Goal: Task Accomplishment & Management: Complete application form

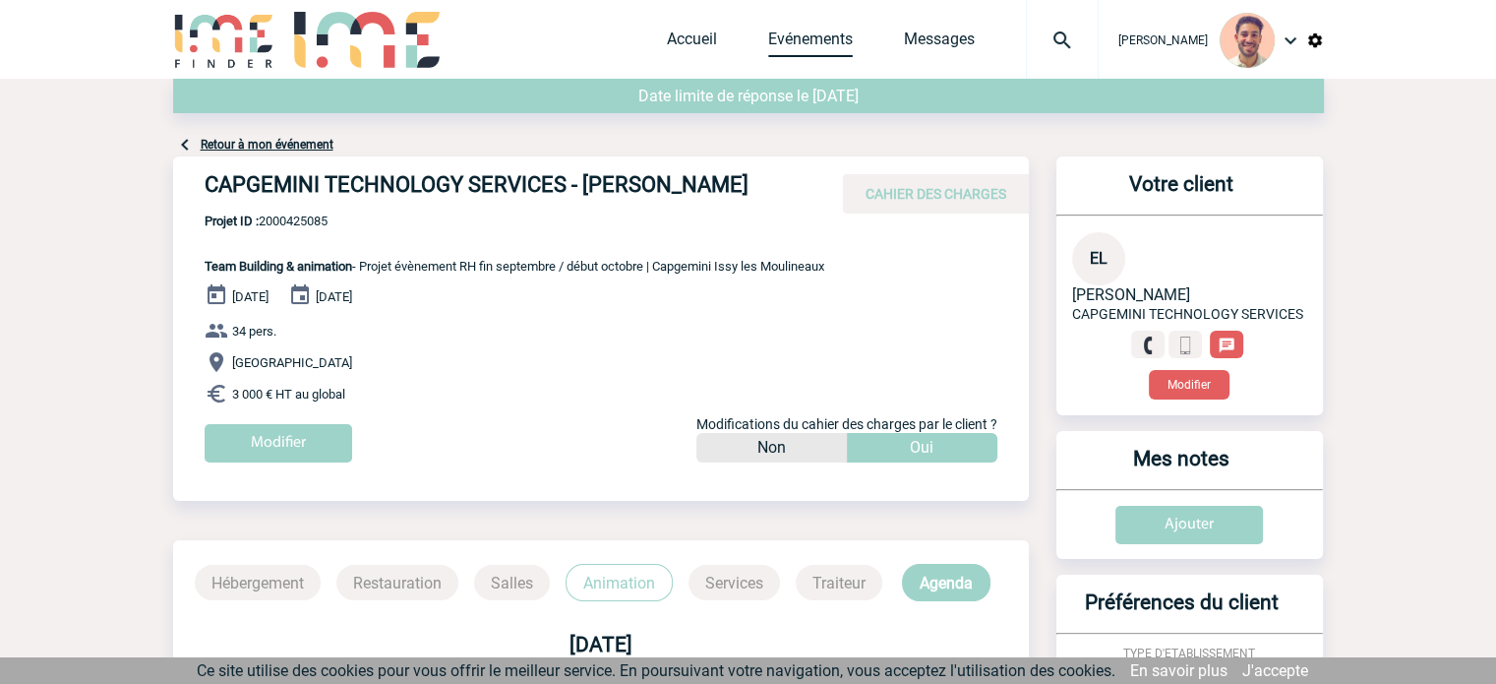
click at [781, 54] on link "Evénements" at bounding box center [810, 44] width 85 height 28
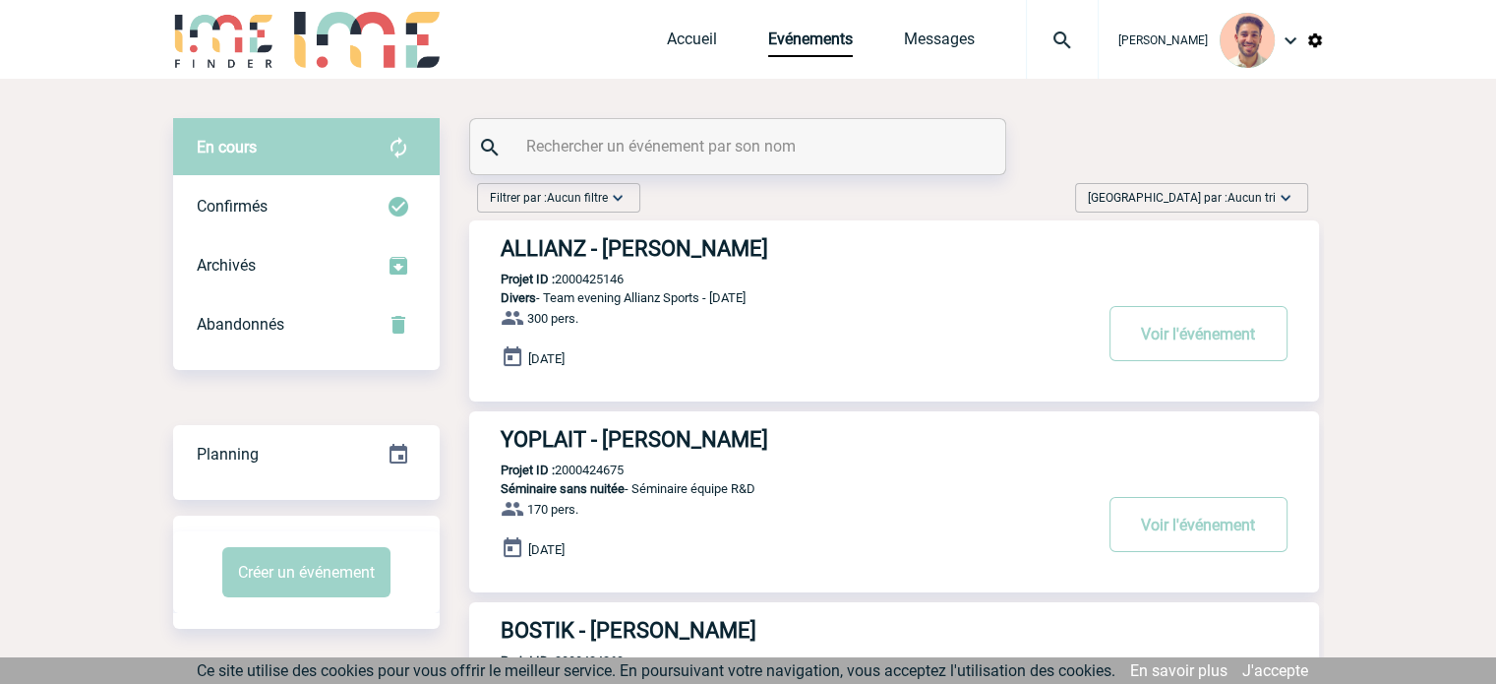
click at [767, 141] on input "text" at bounding box center [740, 146] width 438 height 29
paste input "2000425076"
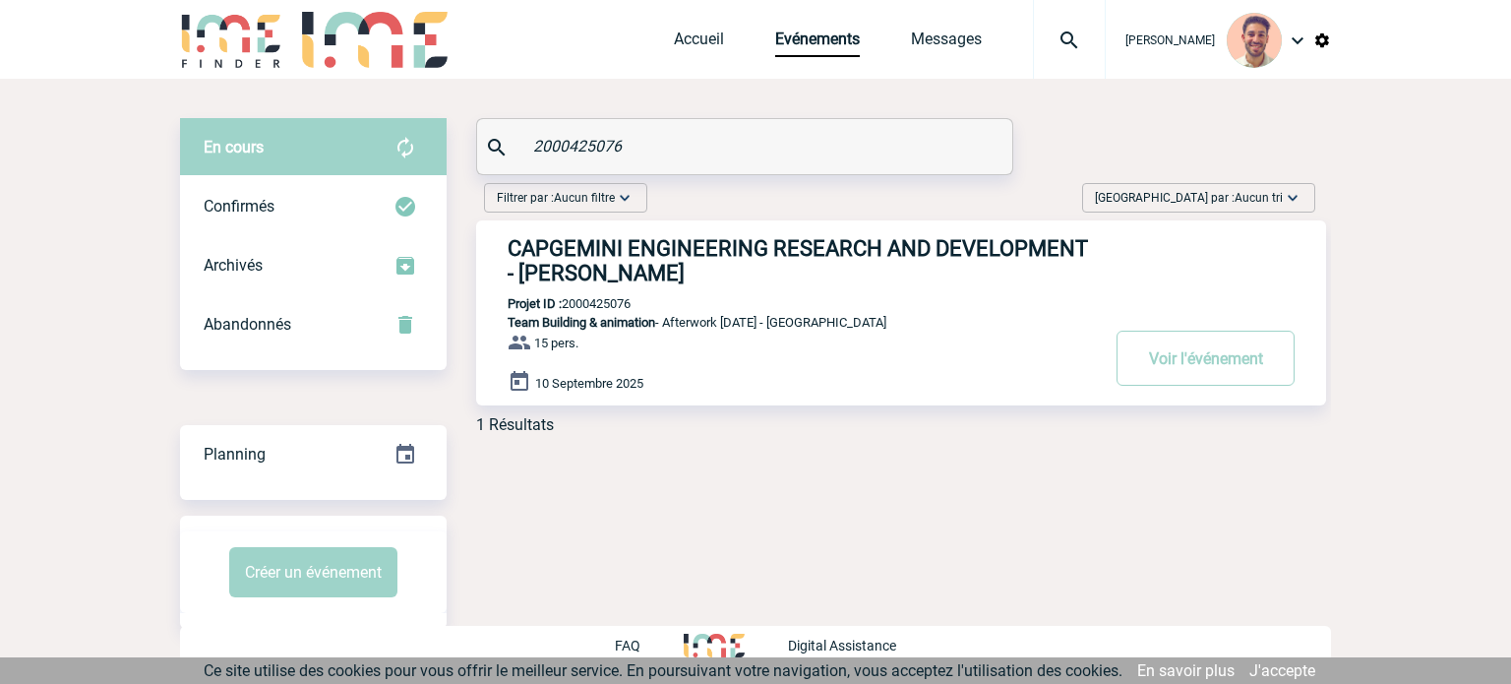
type input "2000425076"
click at [665, 255] on h3 "CAPGEMINI ENGINEERING RESEARCH AND DEVELOPMENT - Camille AUBERT" at bounding box center [803, 260] width 590 height 49
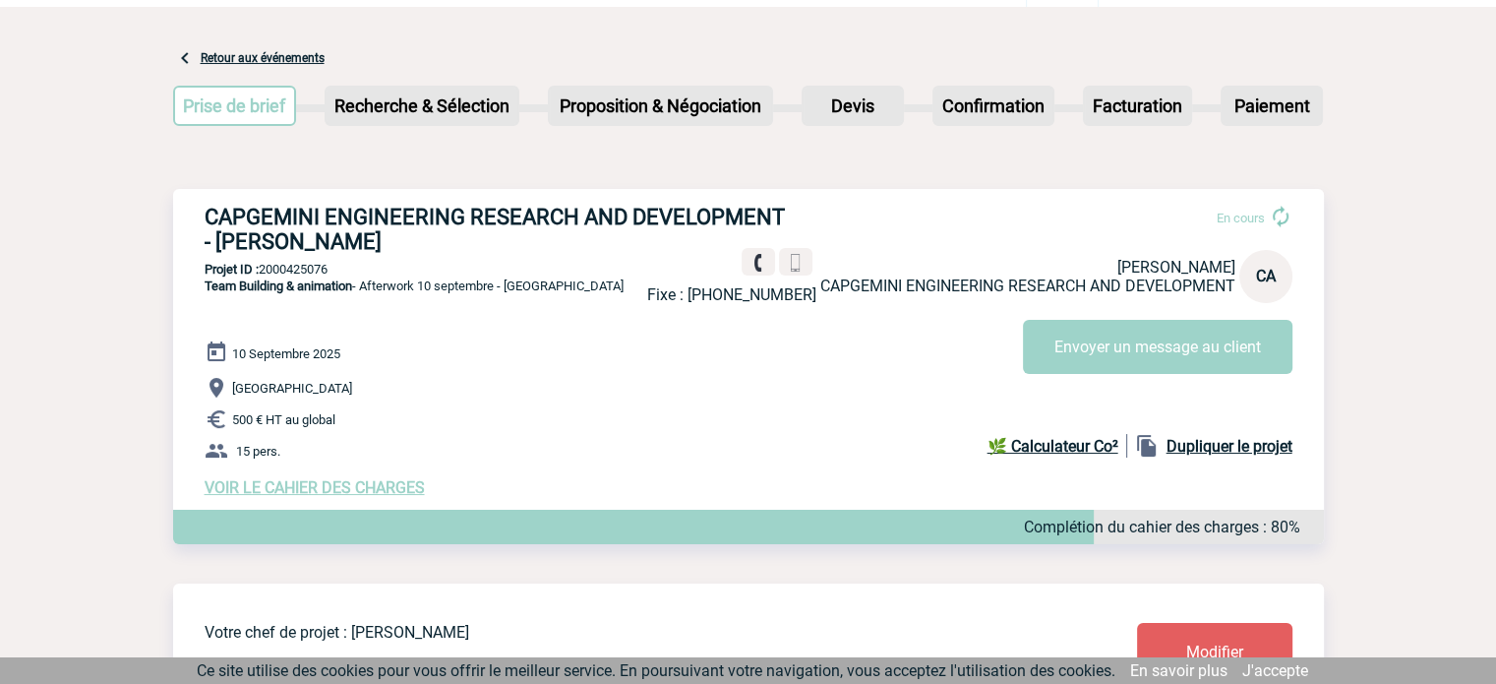
scroll to position [98, 0]
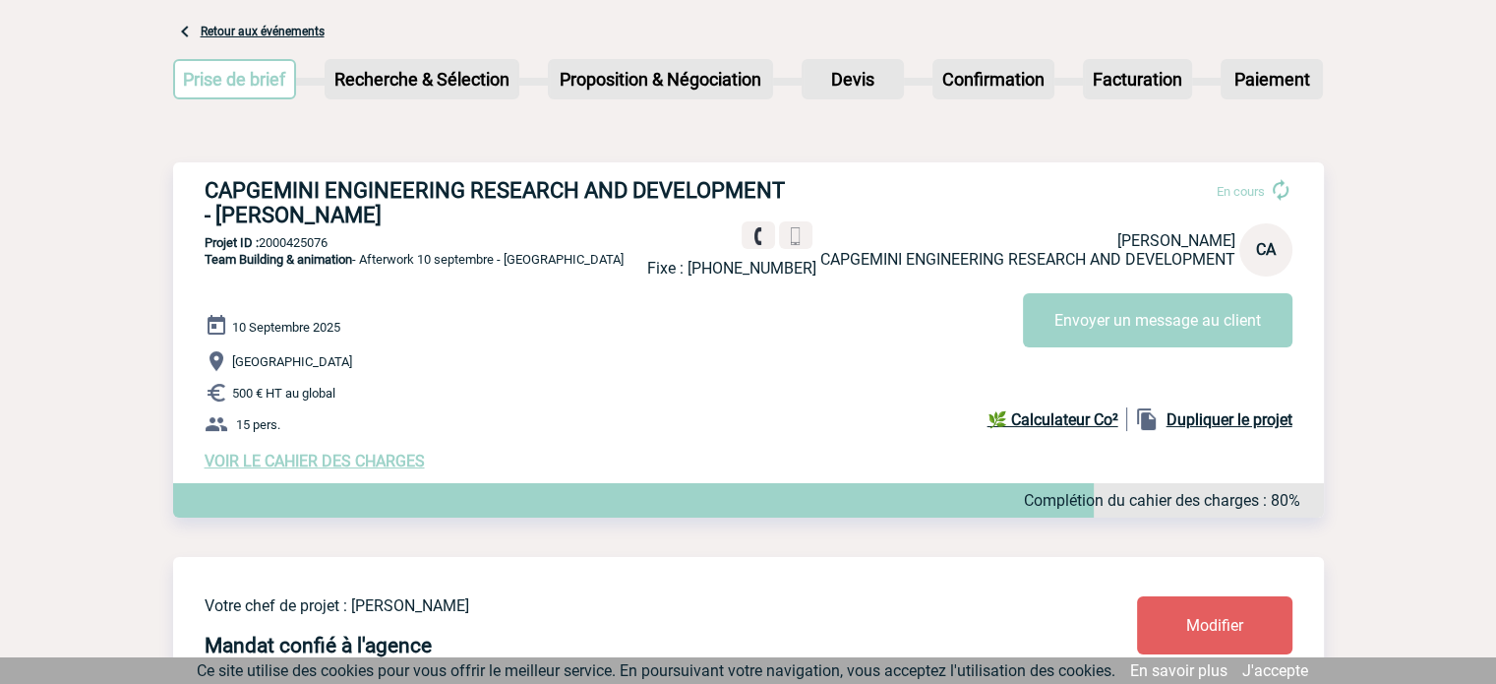
click at [367, 466] on span "VOIR LE CAHIER DES CHARGES" at bounding box center [315, 460] width 220 height 19
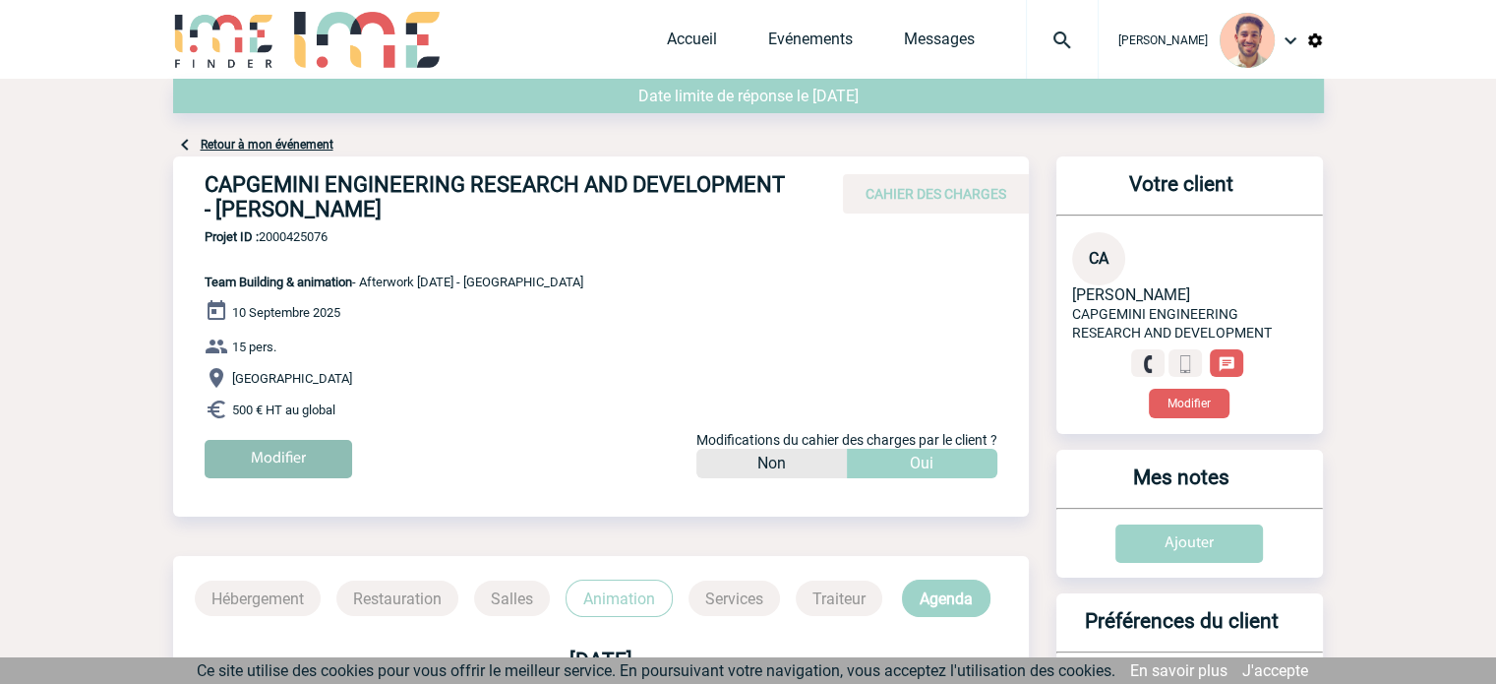
click at [264, 446] on input "Modifier" at bounding box center [279, 459] width 148 height 38
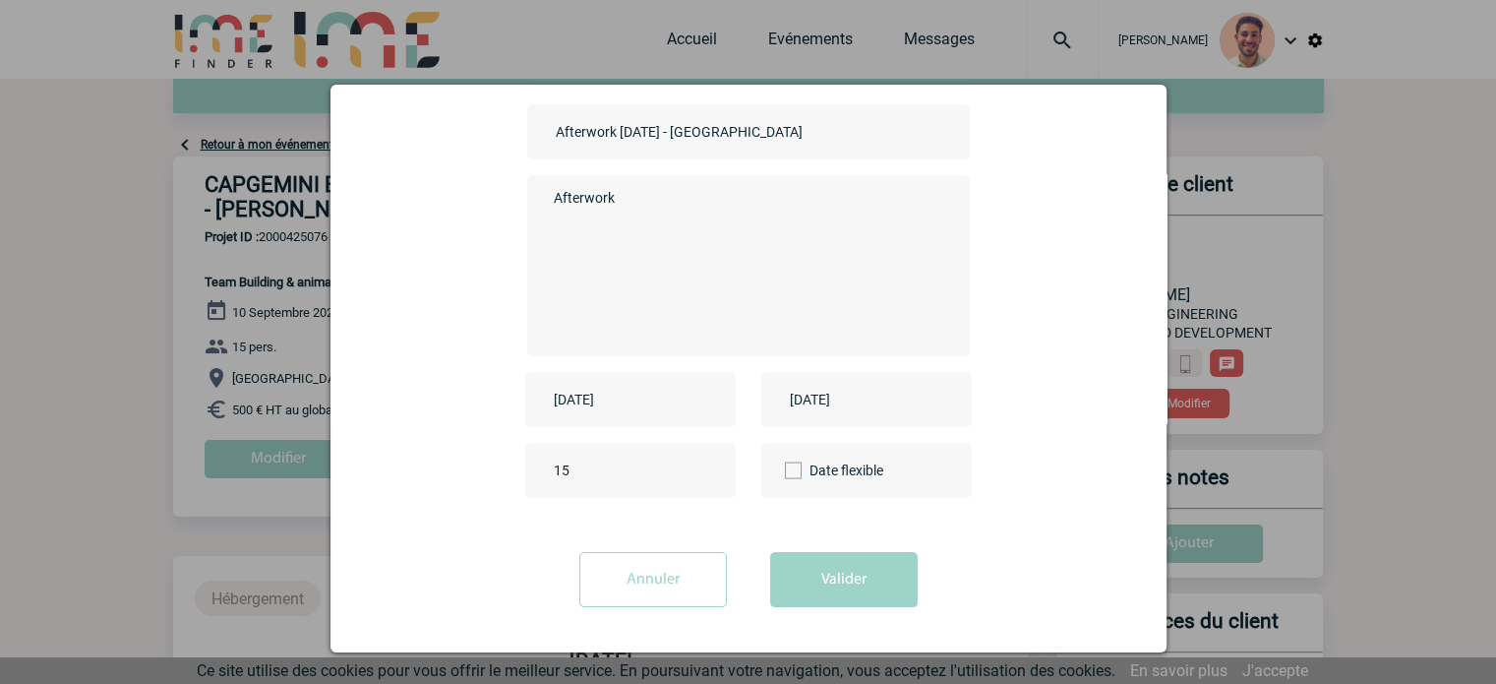
scroll to position [162, 0]
click at [592, 389] on input "2025-09-10" at bounding box center [617, 400] width 136 height 26
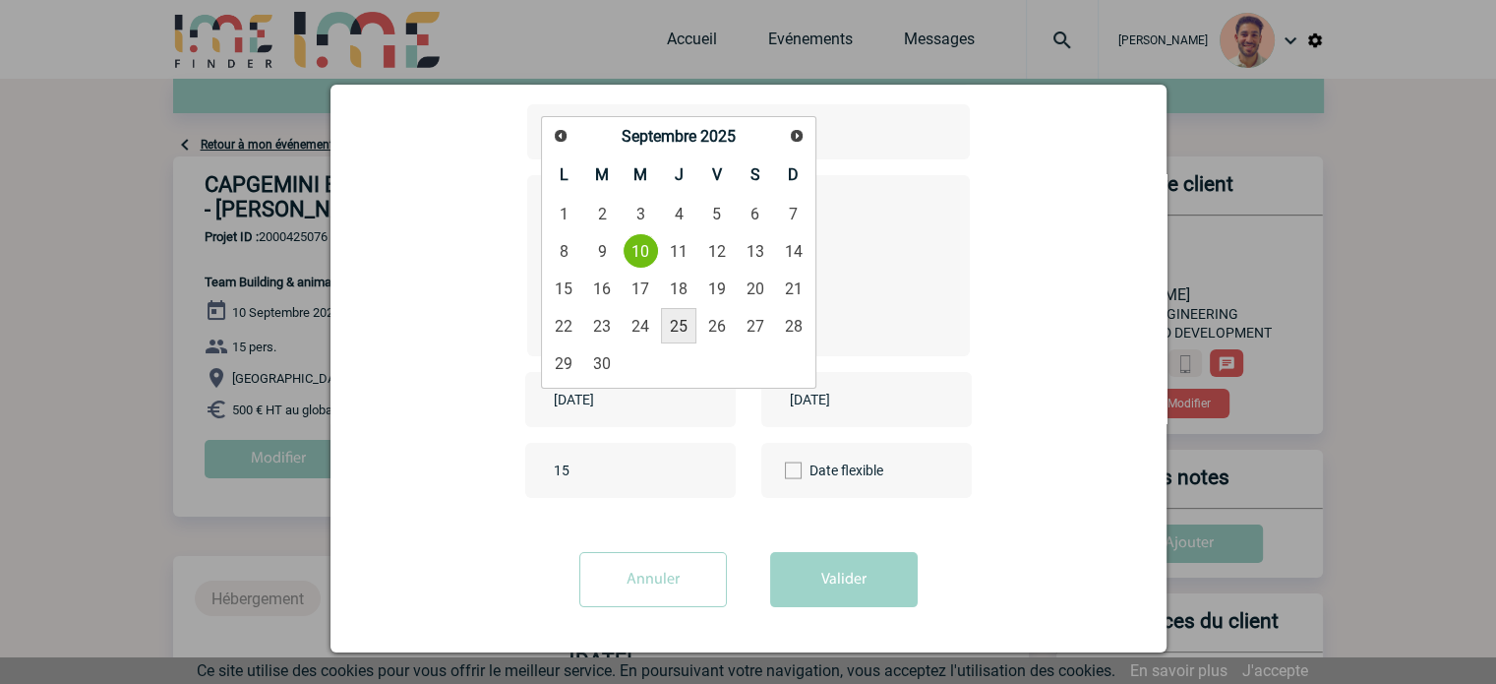
click at [685, 330] on link "25" at bounding box center [679, 325] width 36 height 35
type input "2025-09-25"
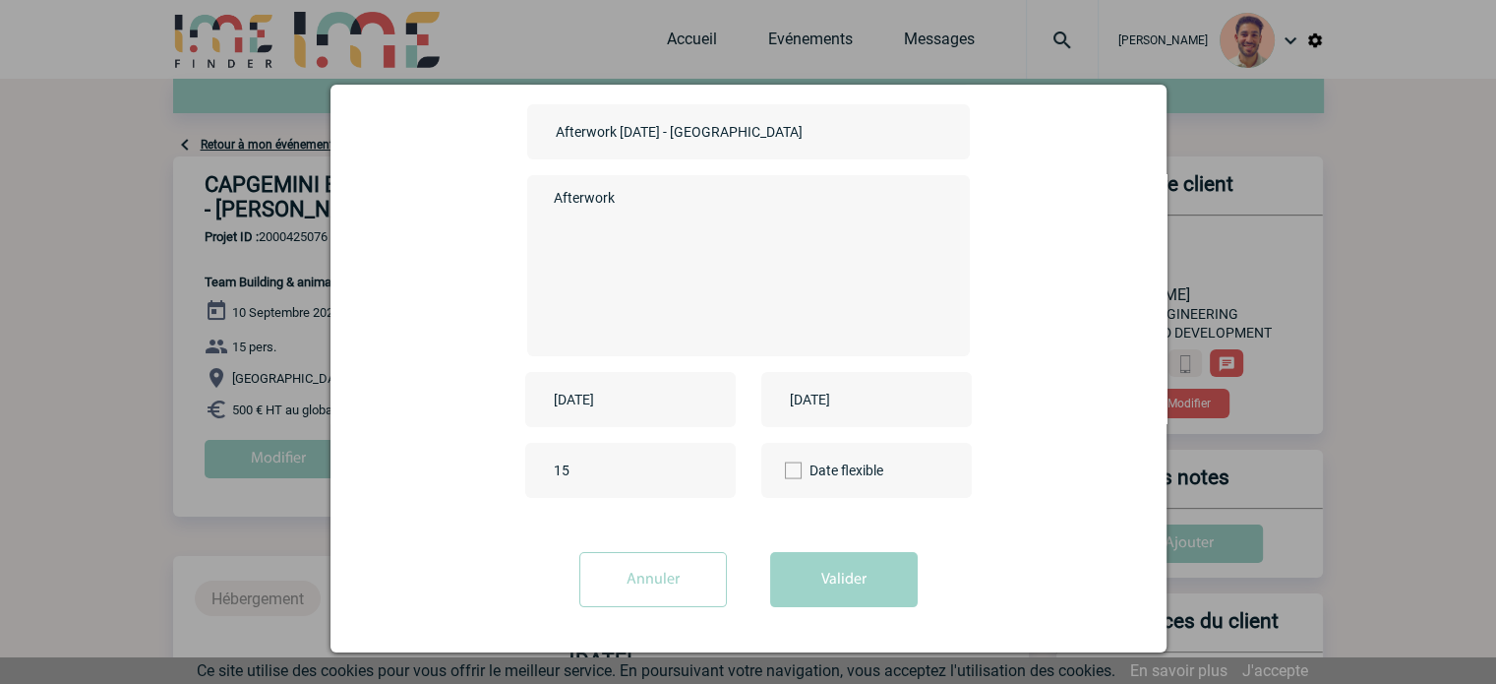
click at [815, 399] on input "2025-09-10" at bounding box center [853, 400] width 136 height 26
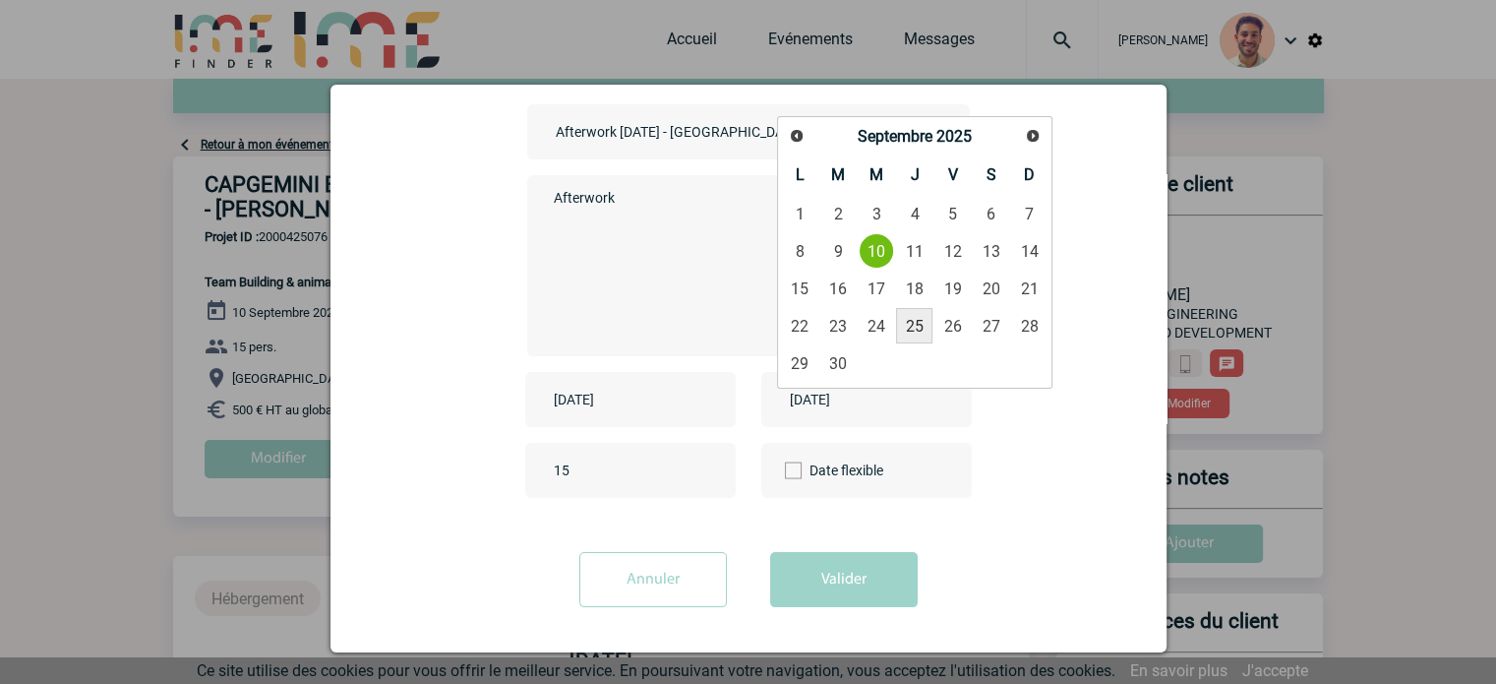
click at [909, 330] on link "25" at bounding box center [914, 325] width 36 height 35
type input "2025-09-25"
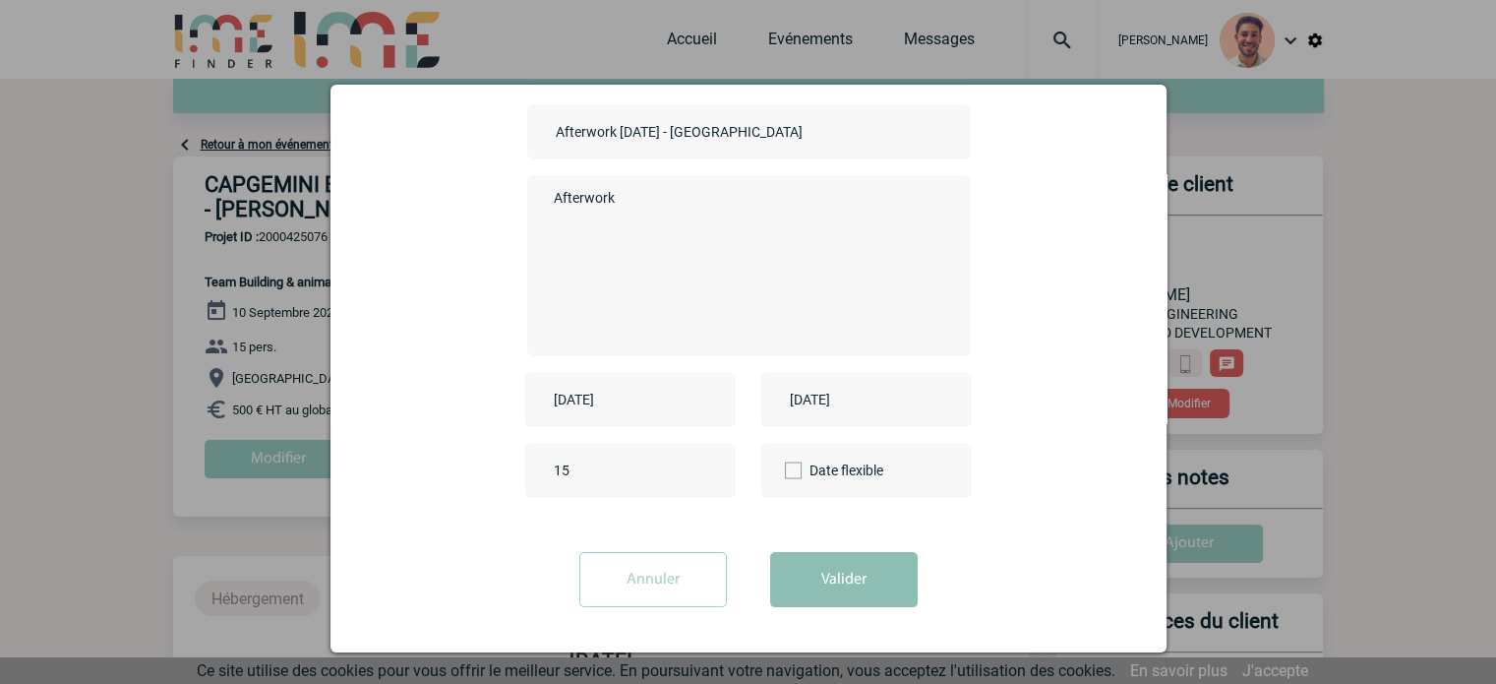
drag, startPoint x: 856, startPoint y: 564, endPoint x: 976, endPoint y: 521, distance: 127.2
click at [858, 563] on button "Valider" at bounding box center [844, 579] width 148 height 55
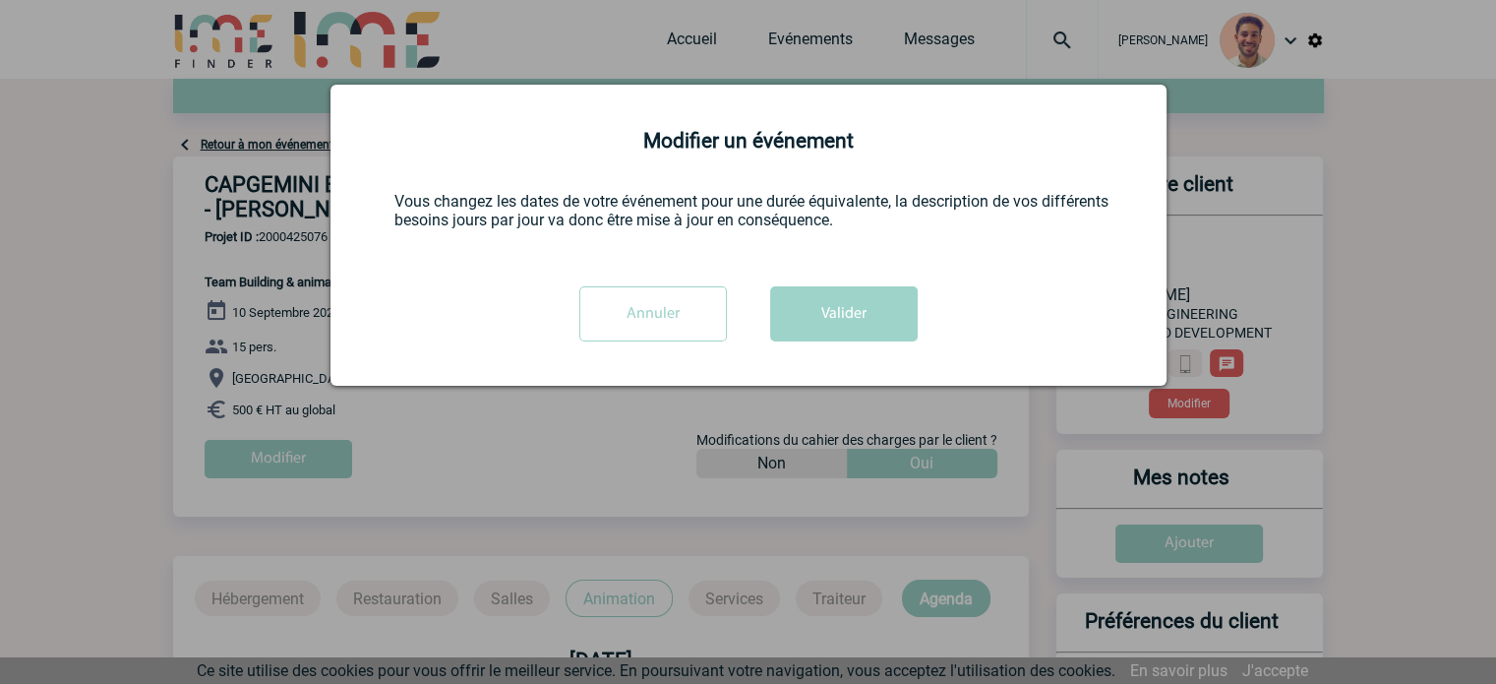
scroll to position [0, 0]
click at [866, 345] on div "Annuler Valider" at bounding box center [748, 321] width 787 height 70
click at [864, 326] on button "Valider" at bounding box center [844, 313] width 148 height 55
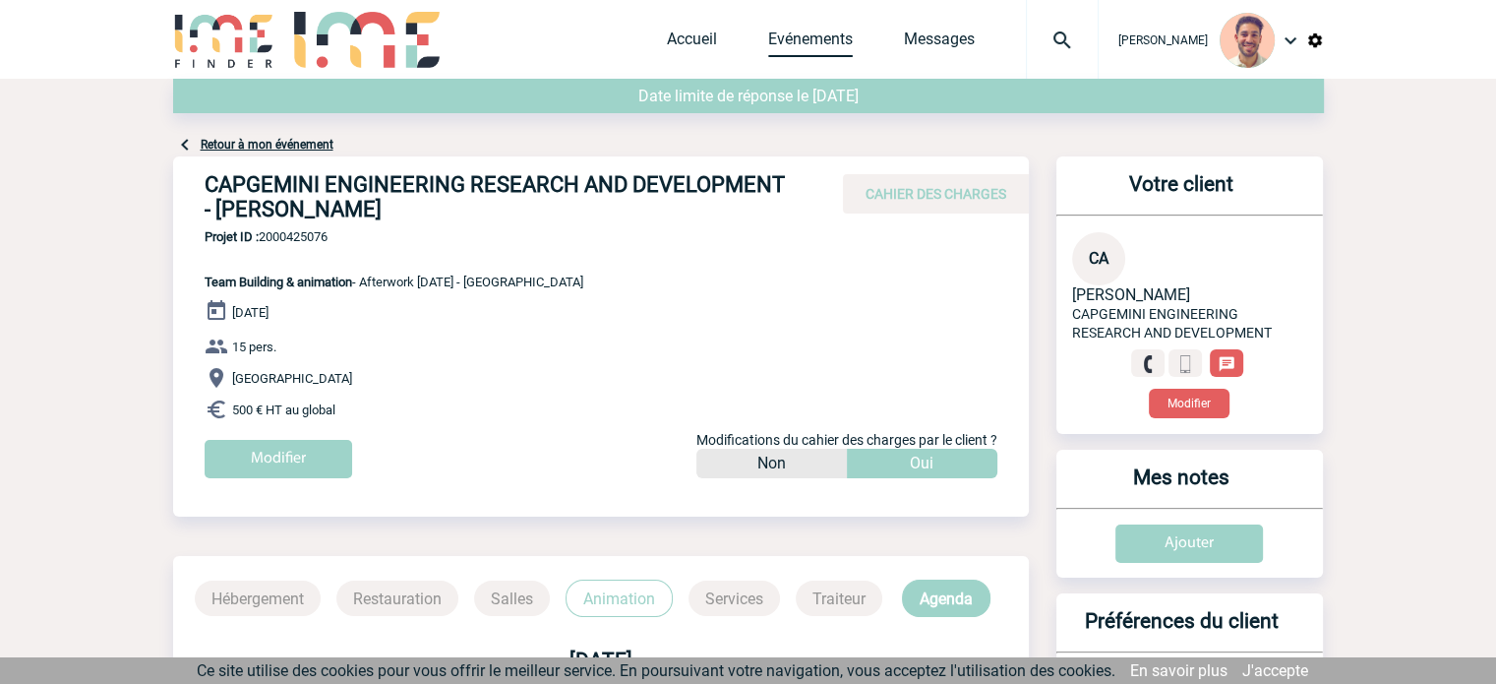
click at [814, 54] on link "Evénements" at bounding box center [810, 44] width 85 height 28
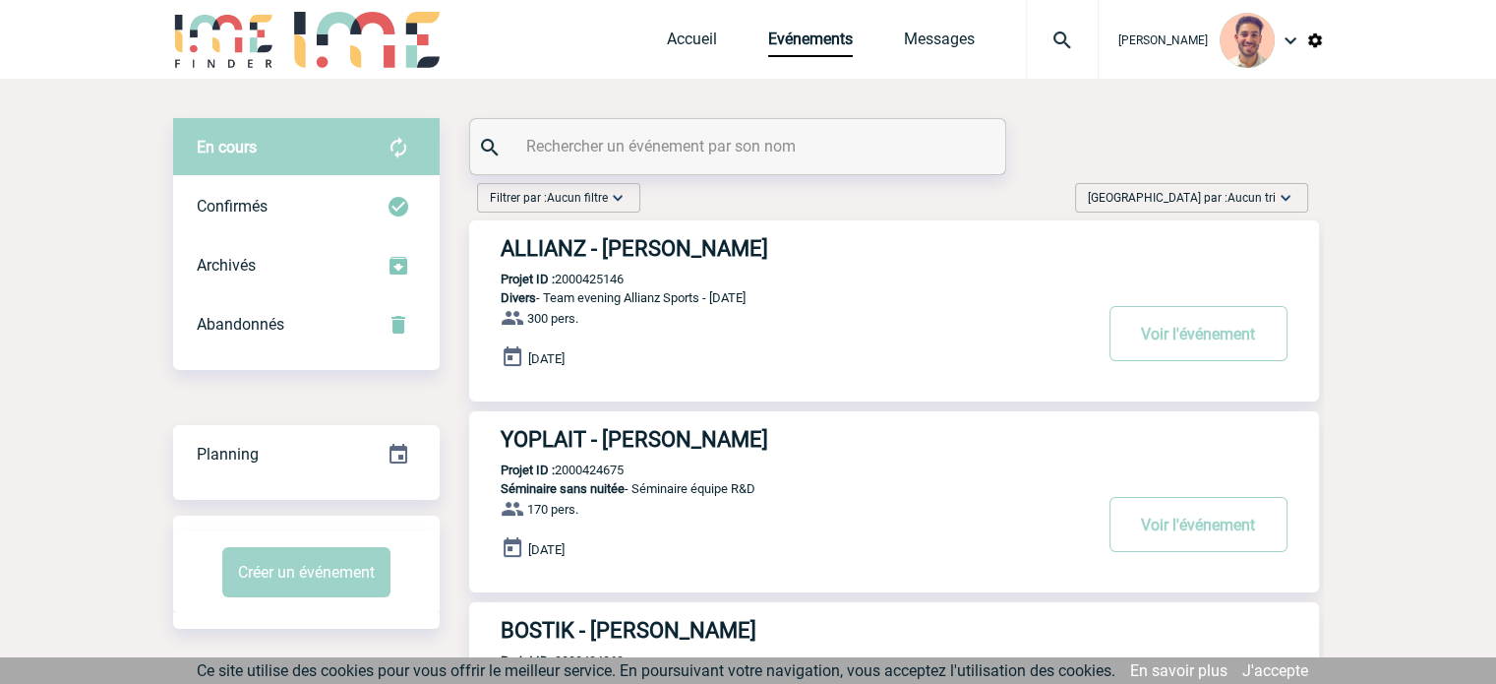
click at [670, 172] on div at bounding box center [737, 146] width 535 height 55
click at [669, 159] on input "text" at bounding box center [740, 146] width 438 height 29
paste input "2000425077"
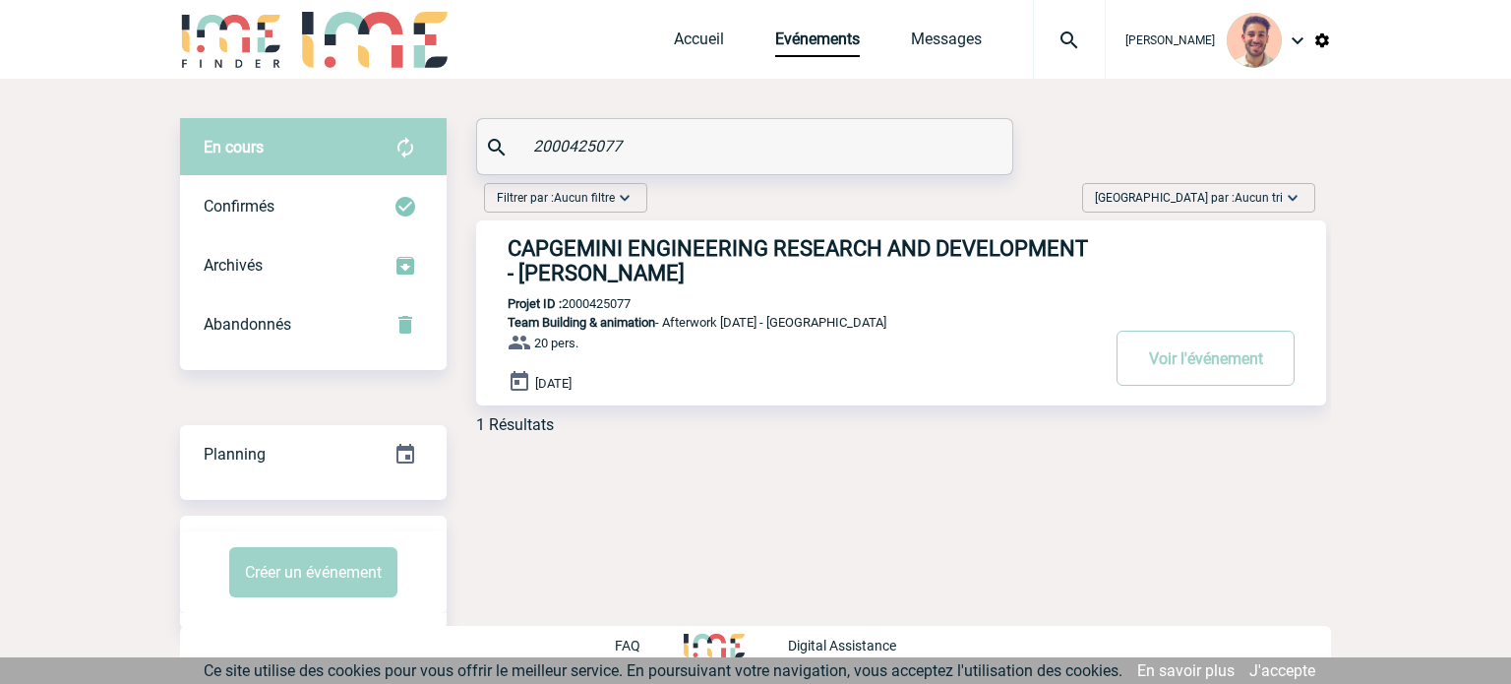
type input "2000425077"
click at [582, 273] on h3 "CAPGEMINI ENGINEERING RESEARCH AND DEVELOPMENT - Camille AUBERT" at bounding box center [803, 260] width 590 height 49
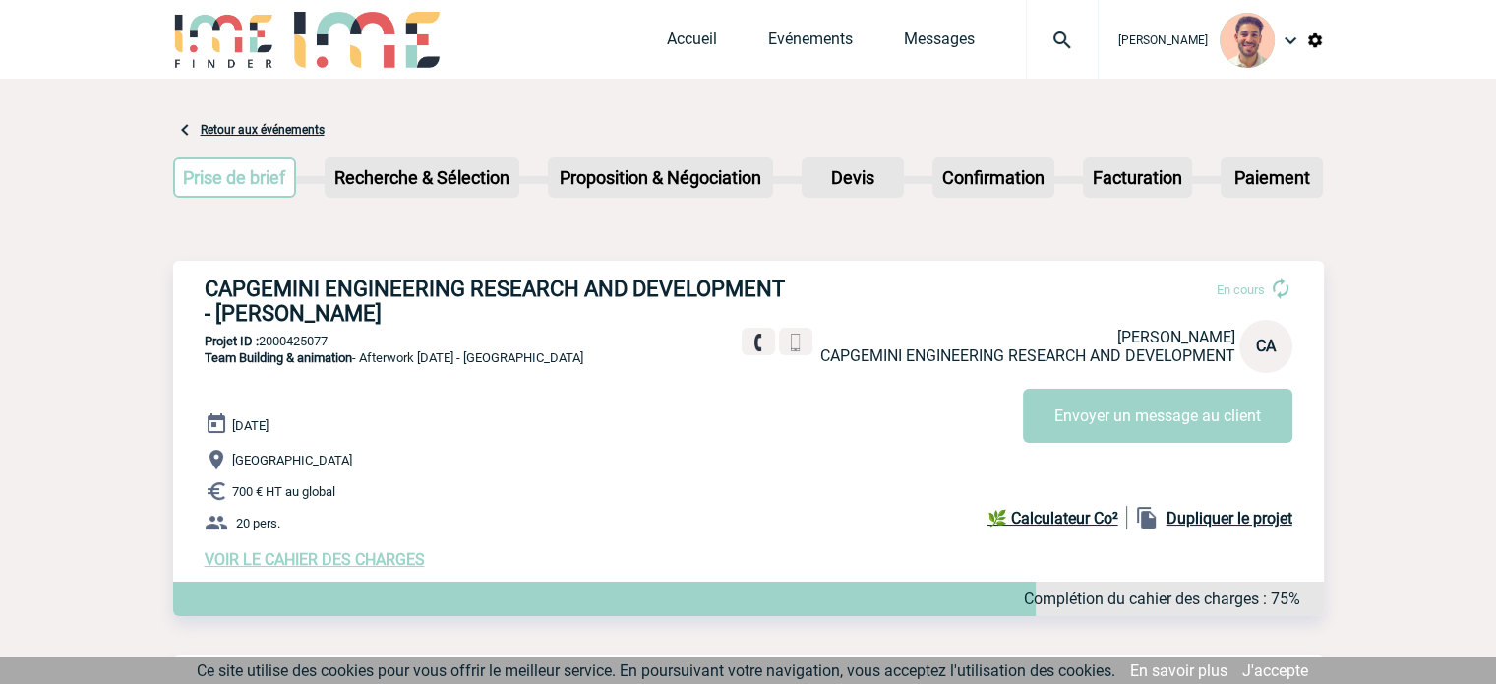
click at [289, 569] on span "VOIR LE CAHIER DES CHARGES" at bounding box center [315, 559] width 220 height 19
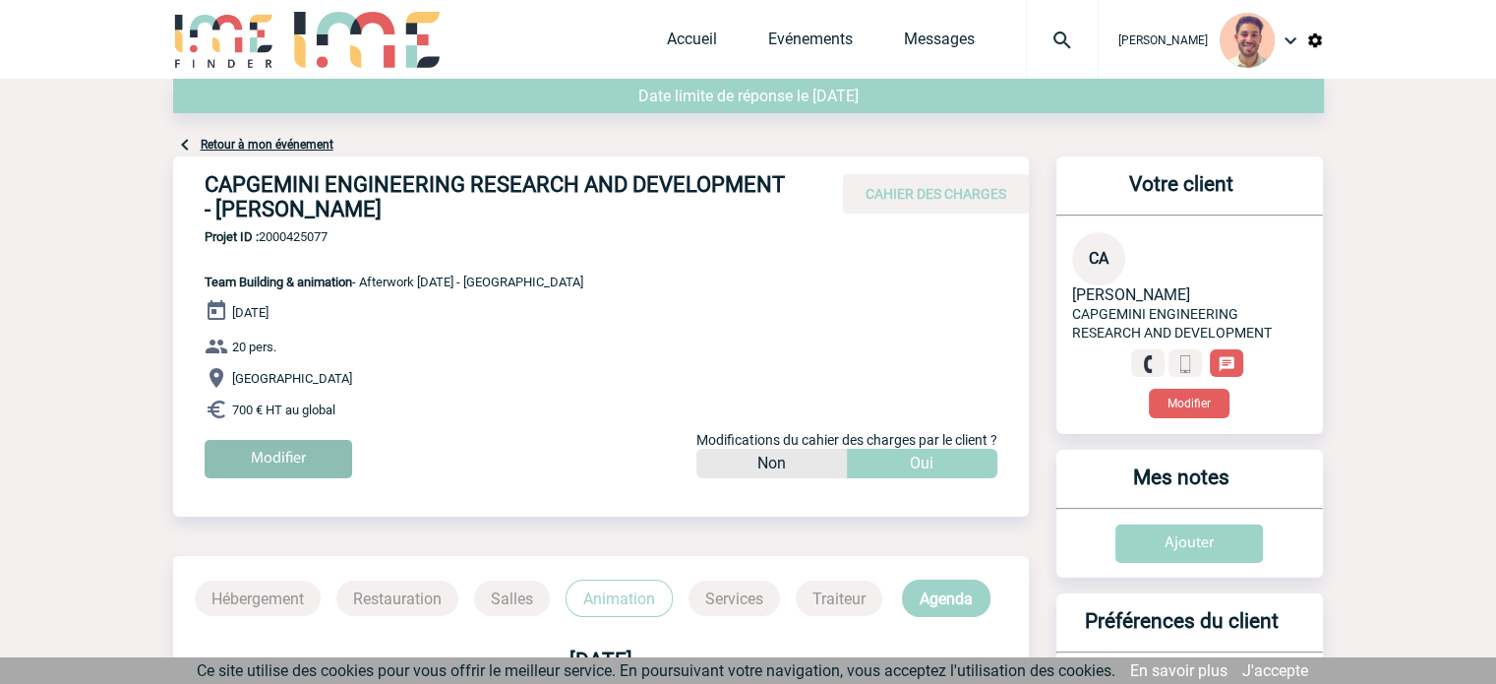
click at [279, 463] on input "Modifier" at bounding box center [279, 459] width 148 height 38
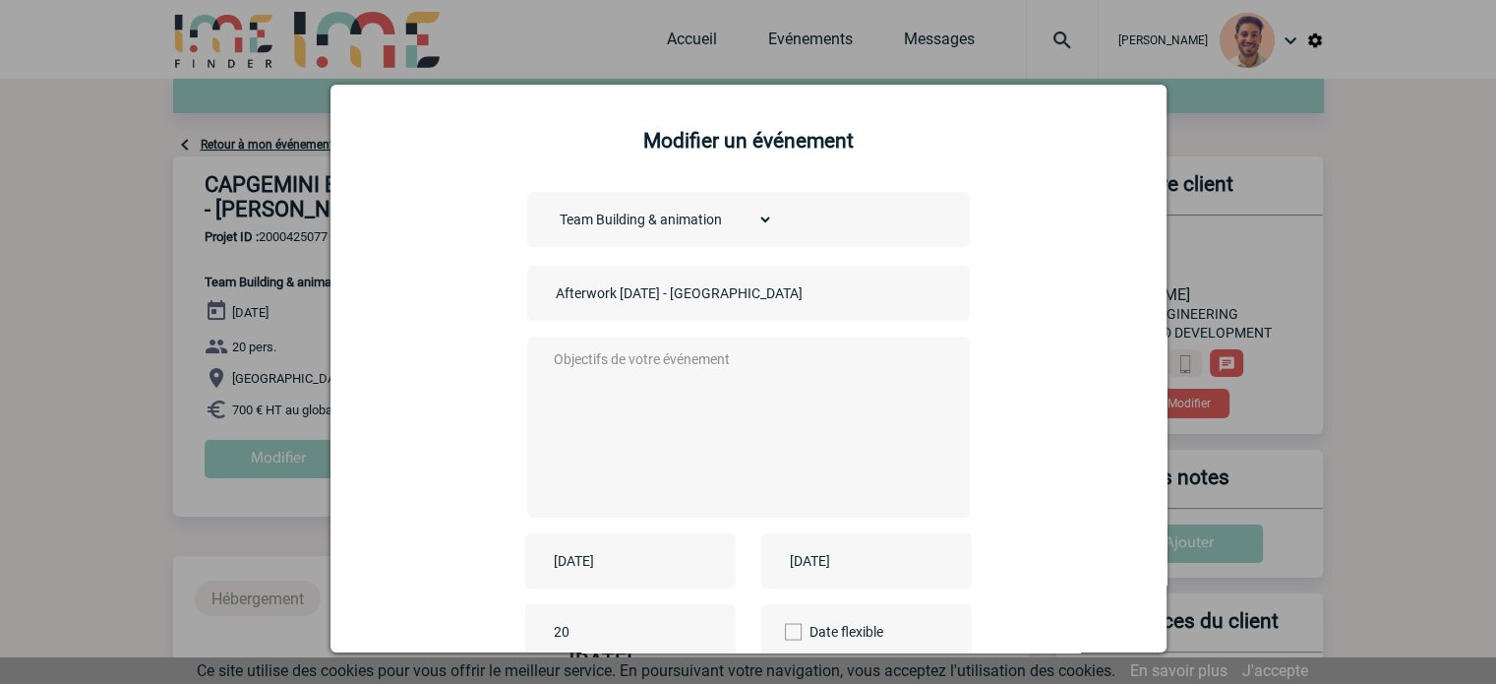
scroll to position [98, 0]
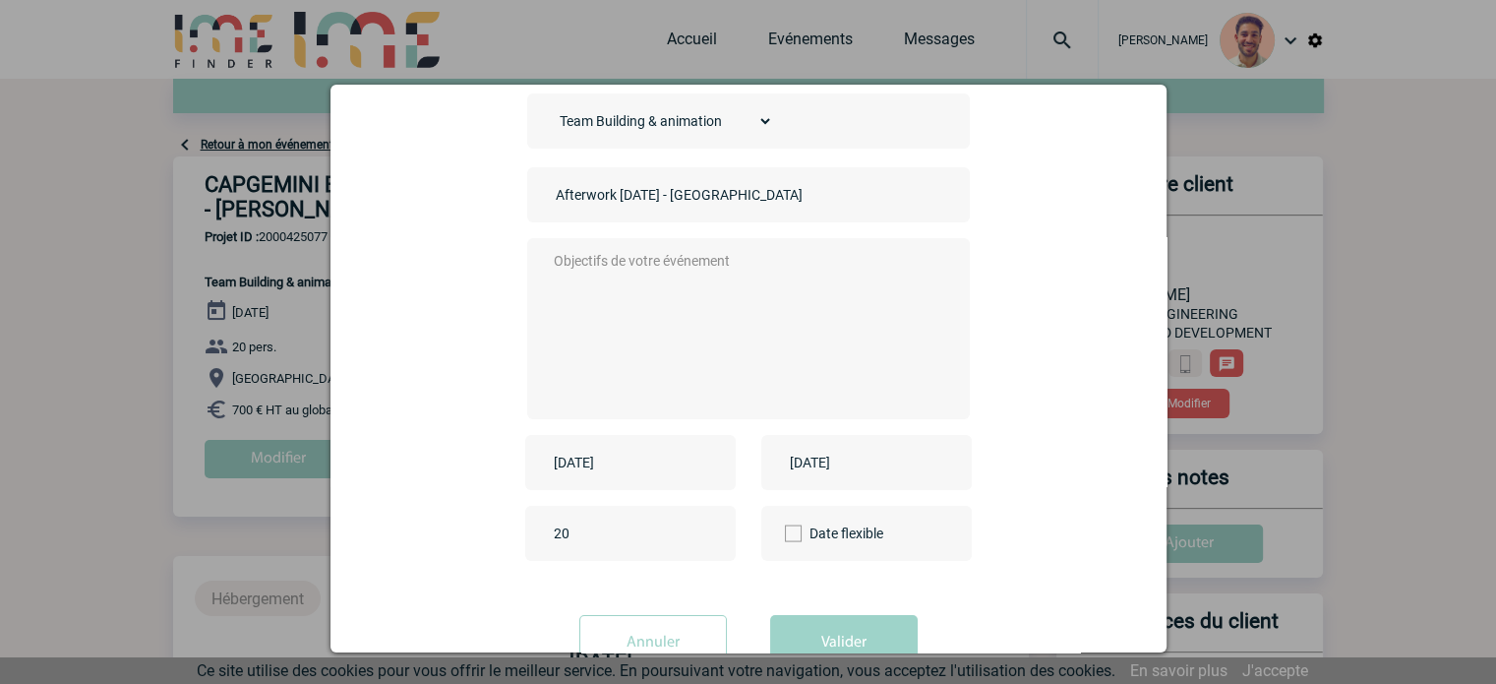
click at [574, 449] on div "[DATE]" at bounding box center [630, 462] width 210 height 55
click at [581, 465] on input "[DATE]" at bounding box center [617, 462] width 136 height 26
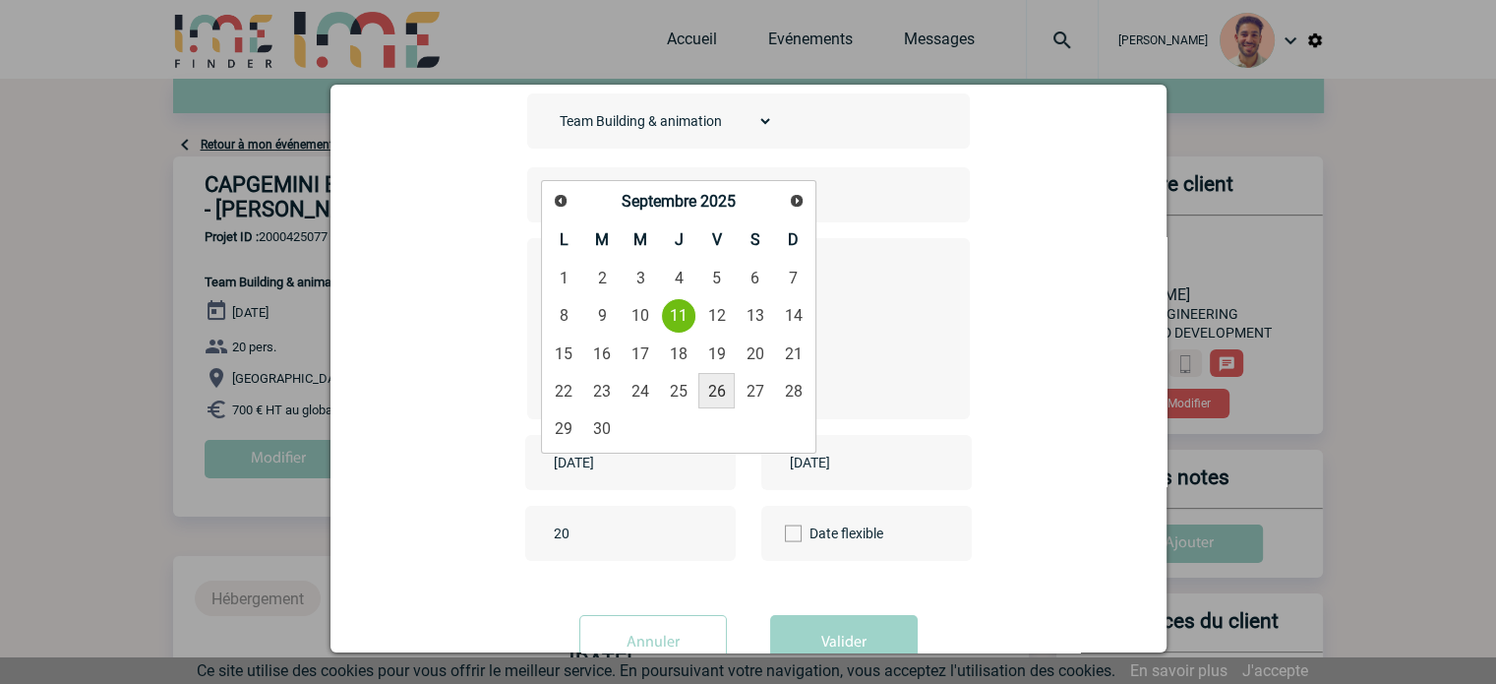
click at [719, 388] on link "26" at bounding box center [716, 390] width 36 height 35
type input "[DATE]"
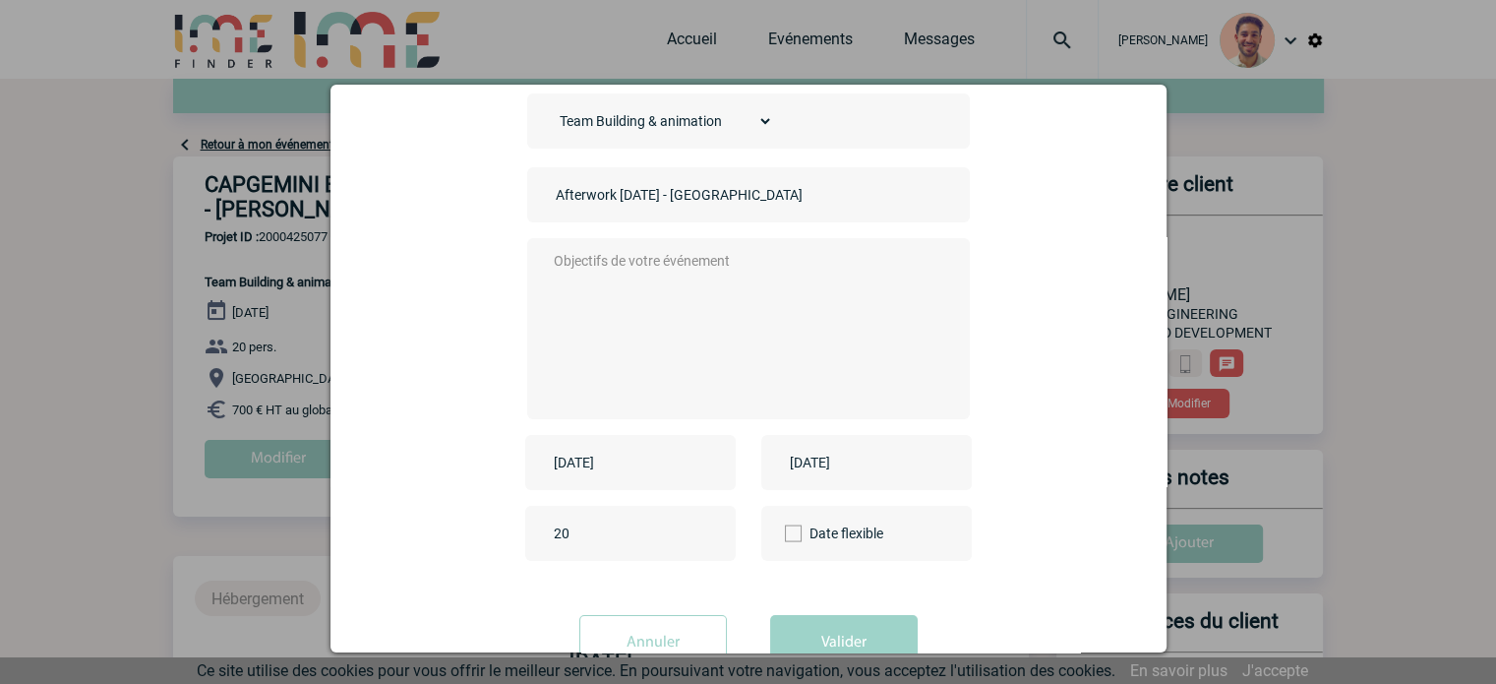
click at [819, 458] on input "[DATE]" at bounding box center [853, 462] width 136 height 26
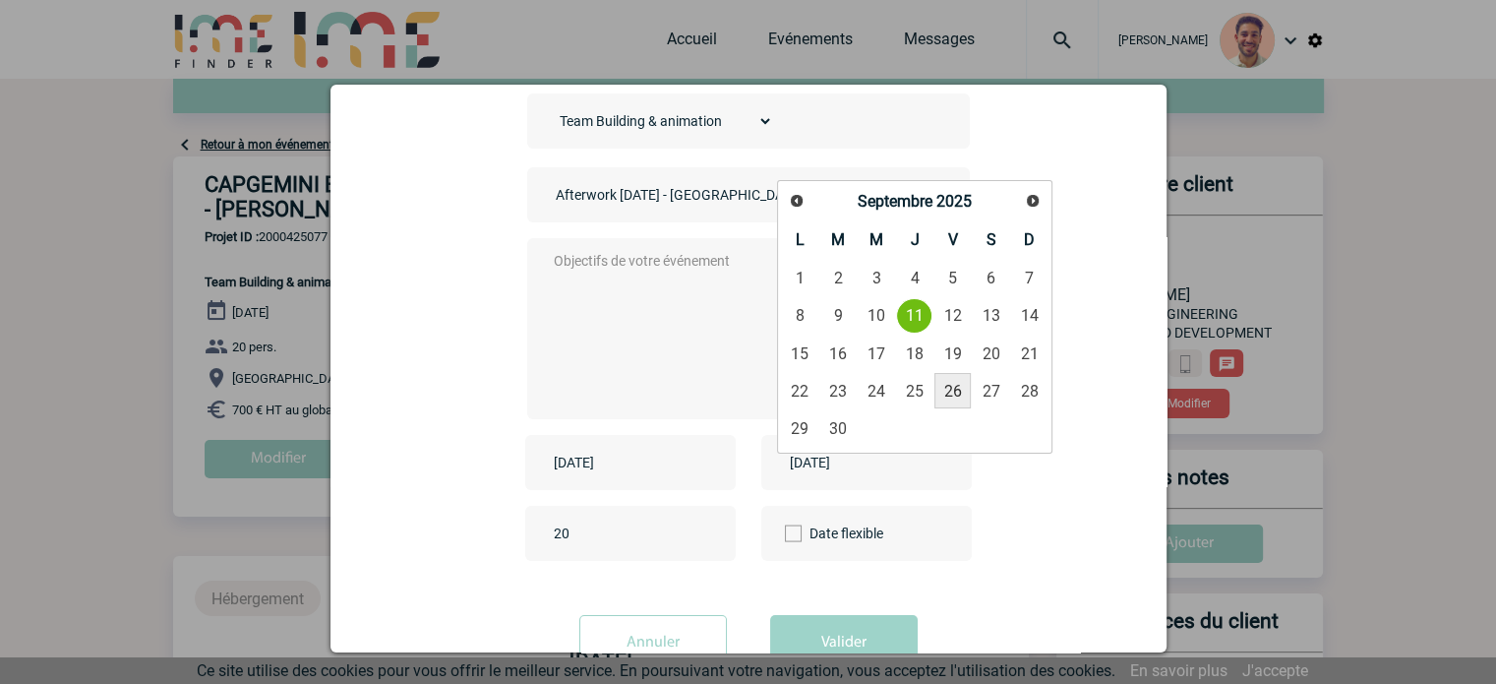
click at [944, 384] on link "26" at bounding box center [952, 390] width 36 height 35
type input "[DATE]"
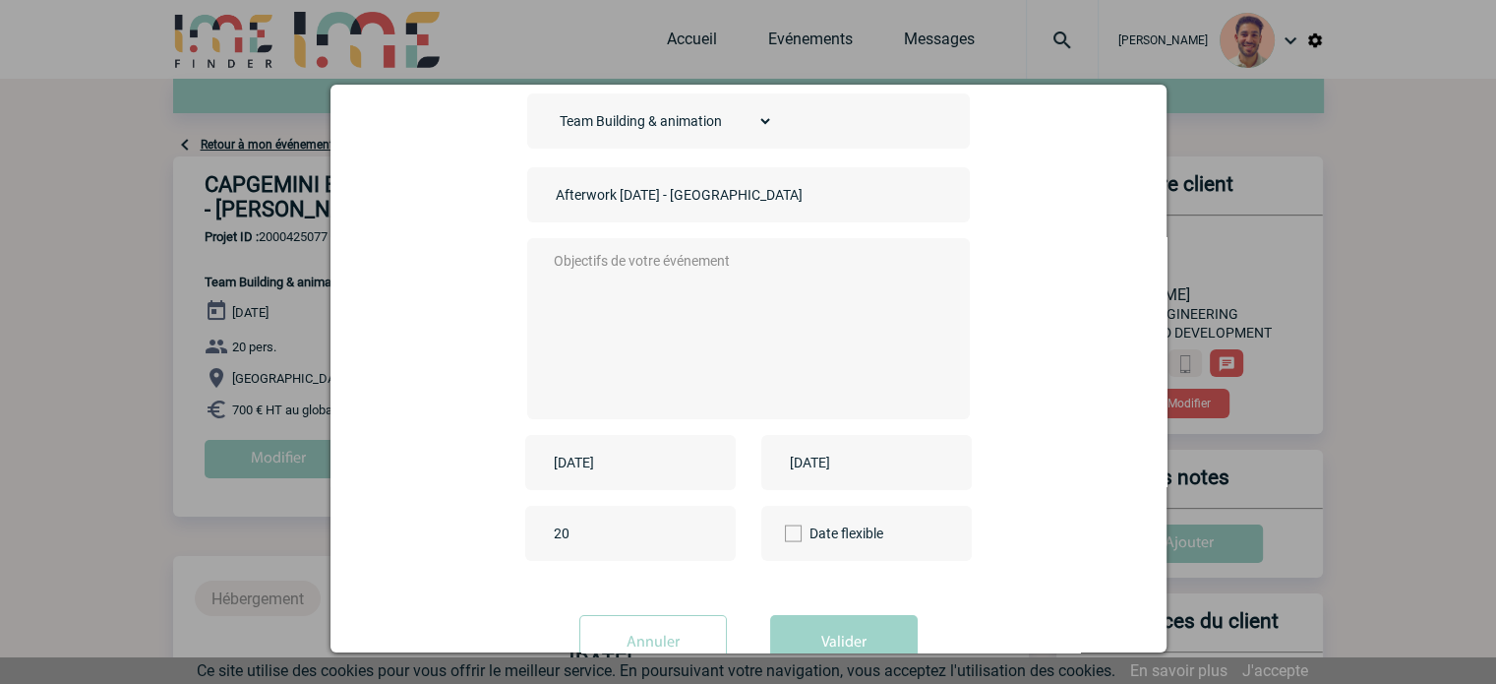
drag, startPoint x: 606, startPoint y: 207, endPoint x: 524, endPoint y: 219, distance: 82.6
click at [527, 219] on div "Afterwork [DATE] - [GEOGRAPHIC_DATA]" at bounding box center [748, 194] width 443 height 55
click at [614, 268] on textarea at bounding box center [743, 326] width 389 height 157
paste textarea "Afterwork"
type textarea "Afterwork"
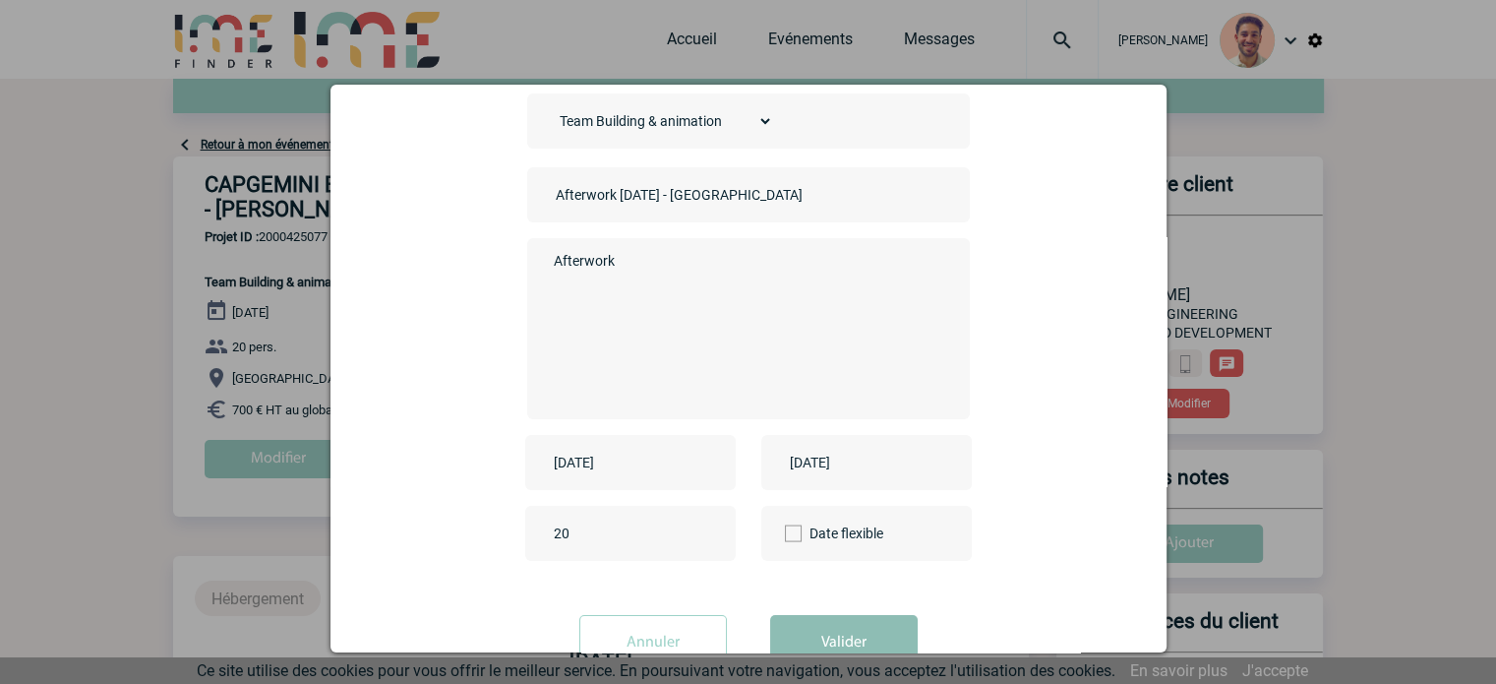
click at [822, 626] on button "Valider" at bounding box center [844, 642] width 148 height 55
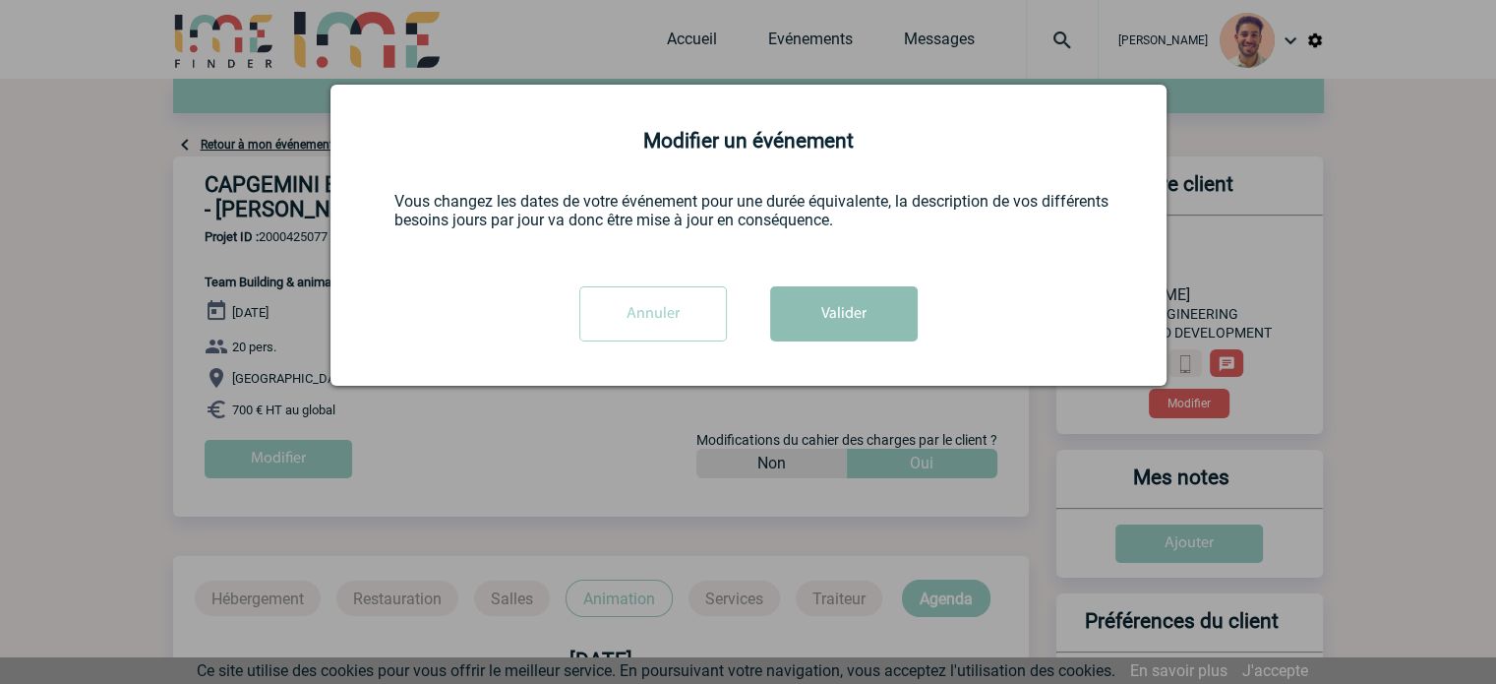
click at [822, 319] on button "Valider" at bounding box center [844, 313] width 148 height 55
